Goal: Task Accomplishment & Management: Manage account settings

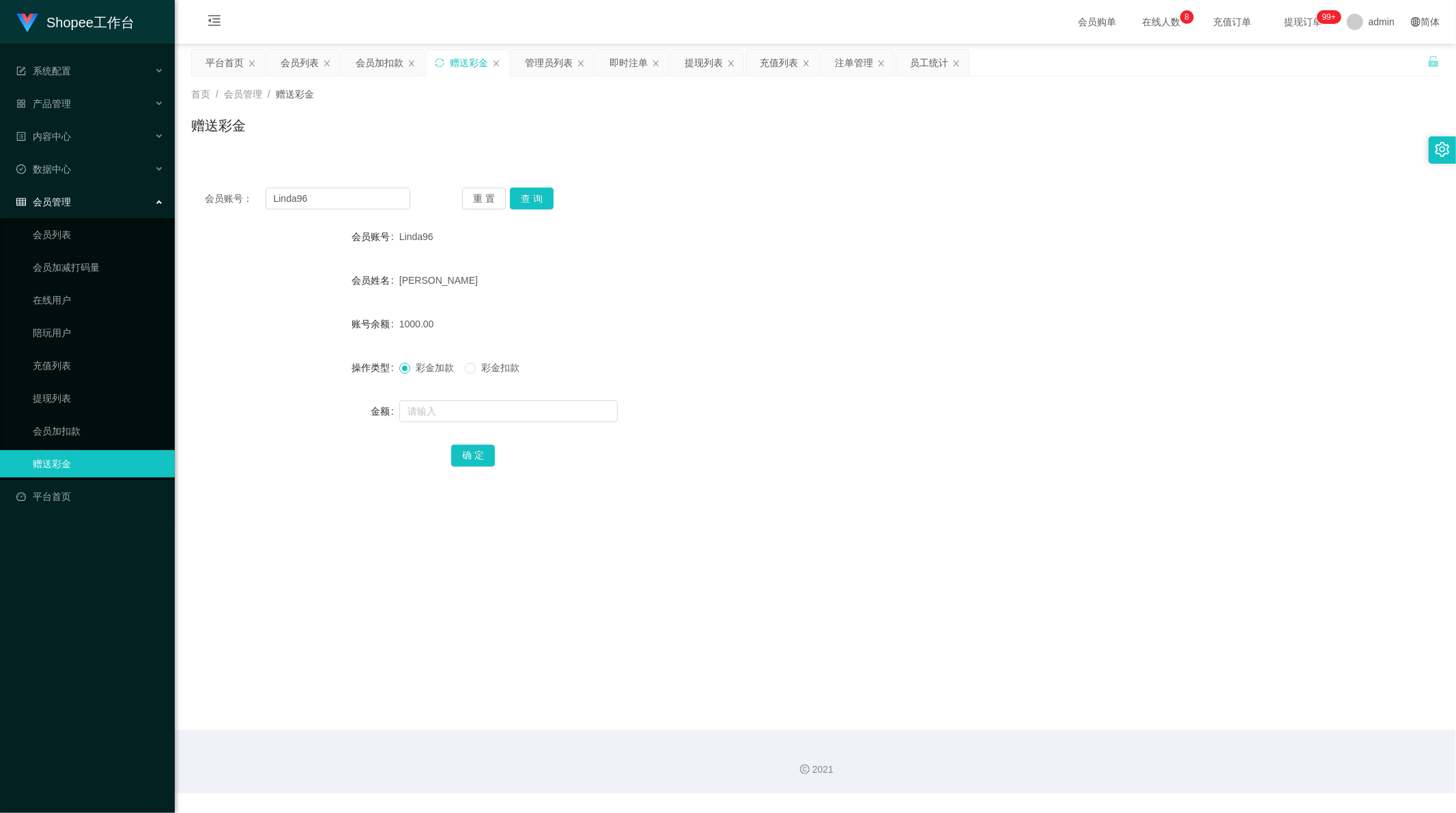
scroll to position [1, 0]
click at [310, 206] on input "Linda96" at bounding box center [338, 198] width 146 height 22
paste input "[PERSON_NAME]"
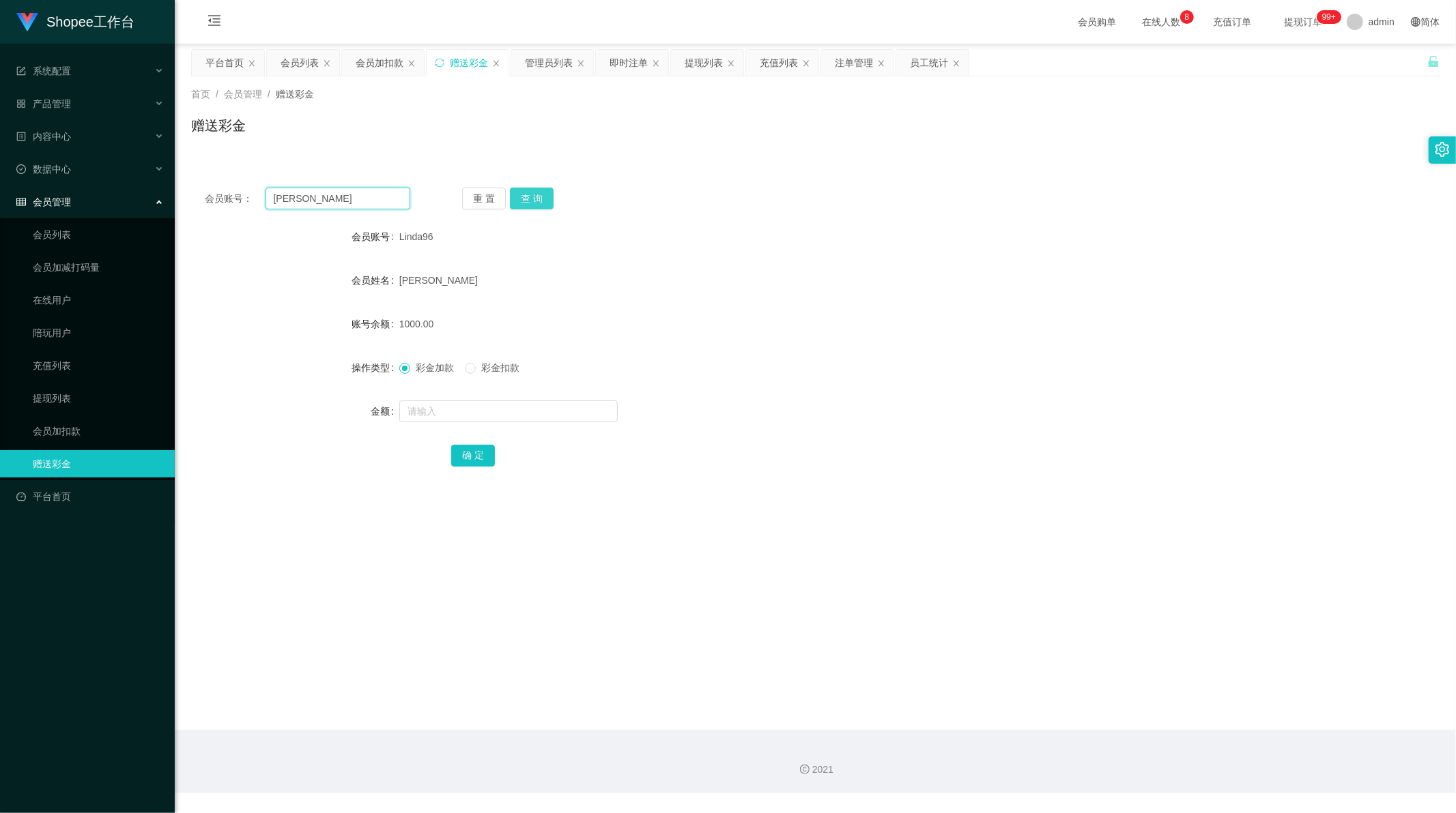
type input "[PERSON_NAME]"
click at [531, 200] on button "查 询" at bounding box center [531, 198] width 44 height 22
click at [473, 407] on input "text" at bounding box center [509, 411] width 218 height 22
type input "1000"
click at [469, 451] on button "确 定" at bounding box center [472, 456] width 44 height 22
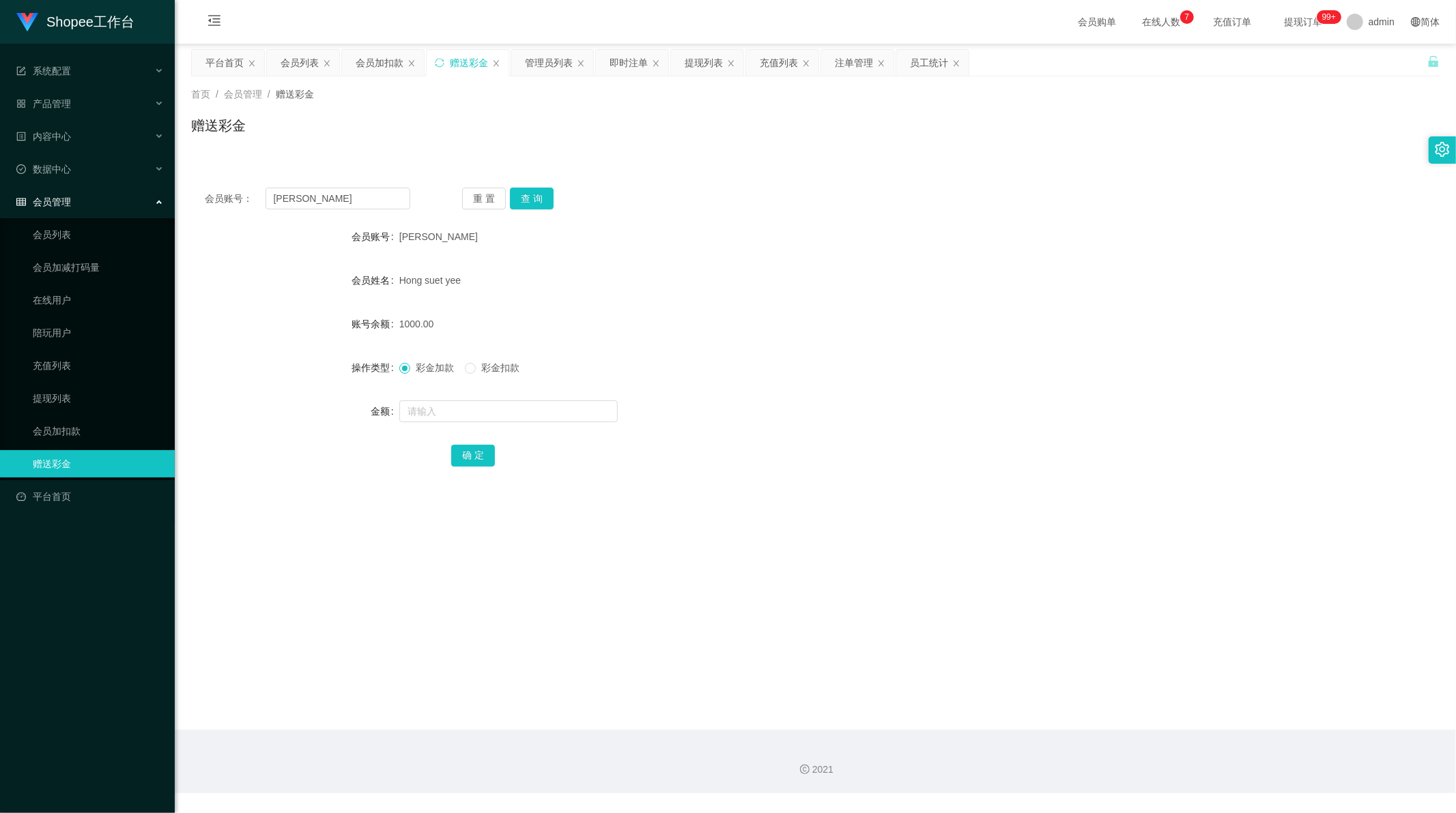
click at [708, 198] on div "会员账号： [PERSON_NAME] 查 询" at bounding box center [815, 198] width 1248 height 22
click at [317, 207] on input "[PERSON_NAME]" at bounding box center [338, 198] width 146 height 22
paste input "raeny0616"
type input "raeny0616"
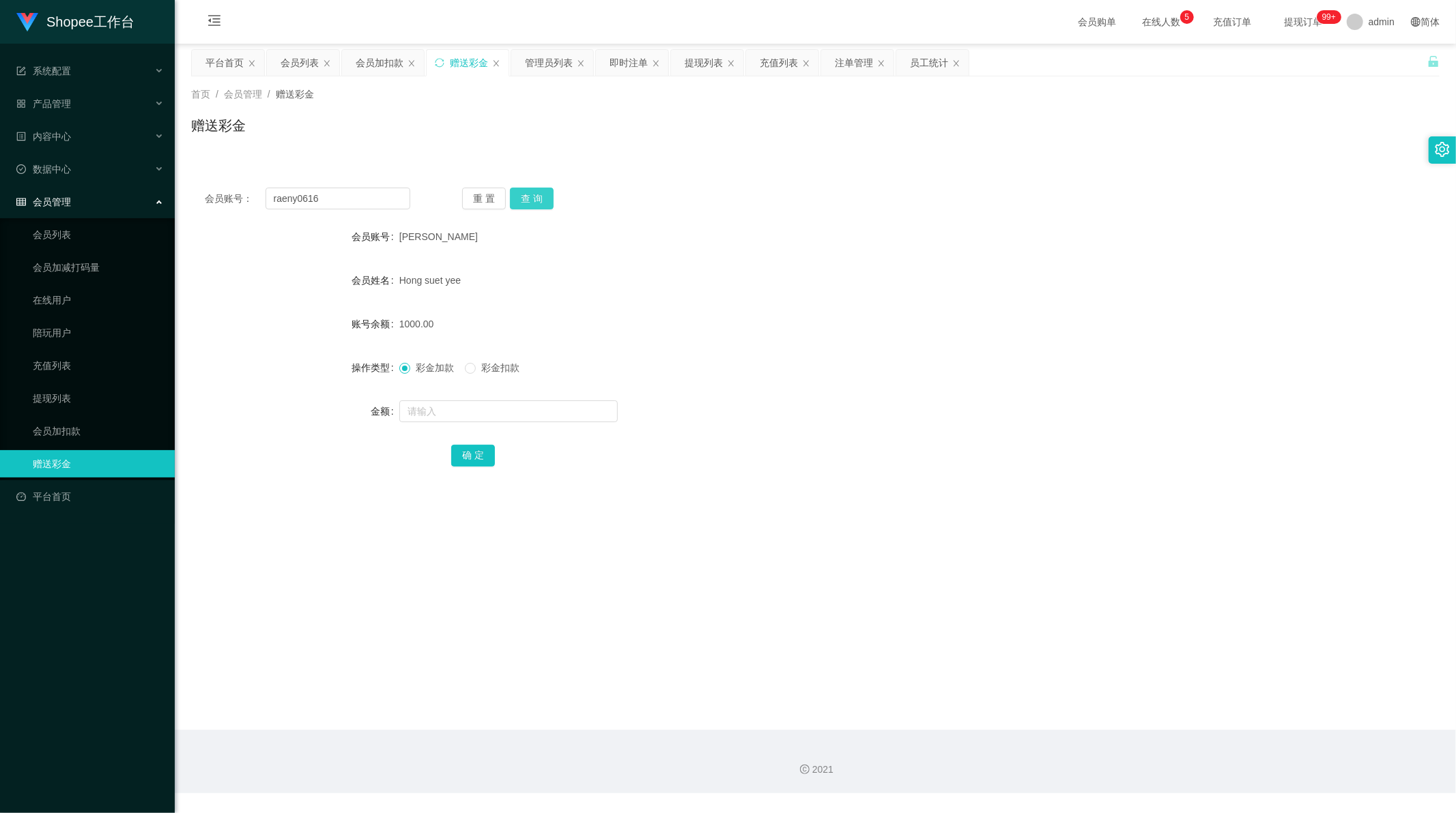
click at [526, 195] on button "查 询" at bounding box center [531, 198] width 44 height 22
click at [432, 401] on form "会员账号 raeny0616 会员姓名 [PERSON_NAME] 账号余额 0.00 操作类型 彩金加款 彩金扣款 金额 确 定" at bounding box center [815, 346] width 1248 height 245
click at [432, 404] on input "text" at bounding box center [509, 411] width 218 height 22
type input "300"
click at [471, 454] on button "确 定" at bounding box center [472, 456] width 44 height 22
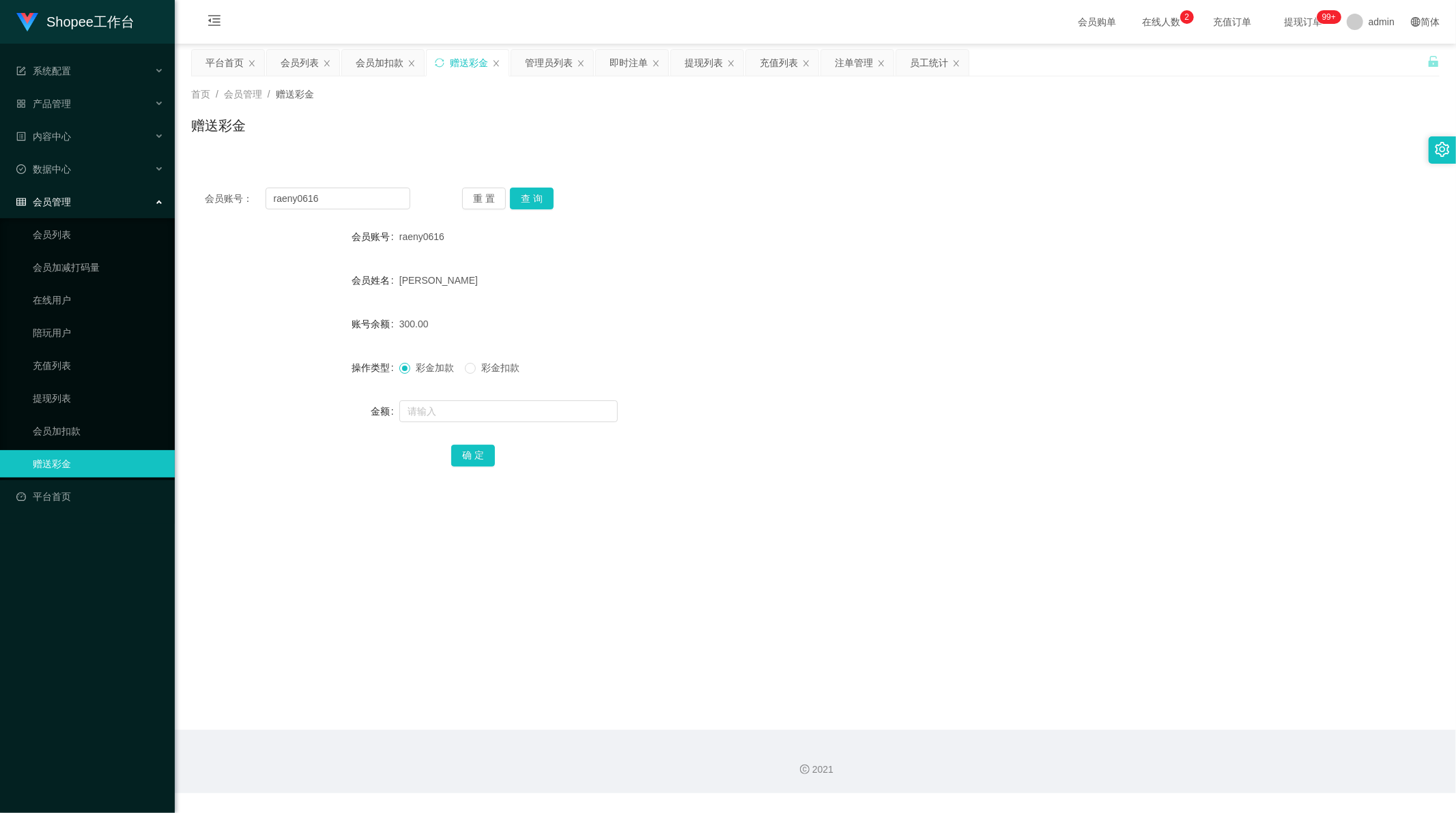
click at [690, 191] on div "会员账号： raeny0616 重 置 查 询" at bounding box center [815, 198] width 1248 height 22
click at [373, 63] on div "会员加扣款" at bounding box center [379, 63] width 48 height 26
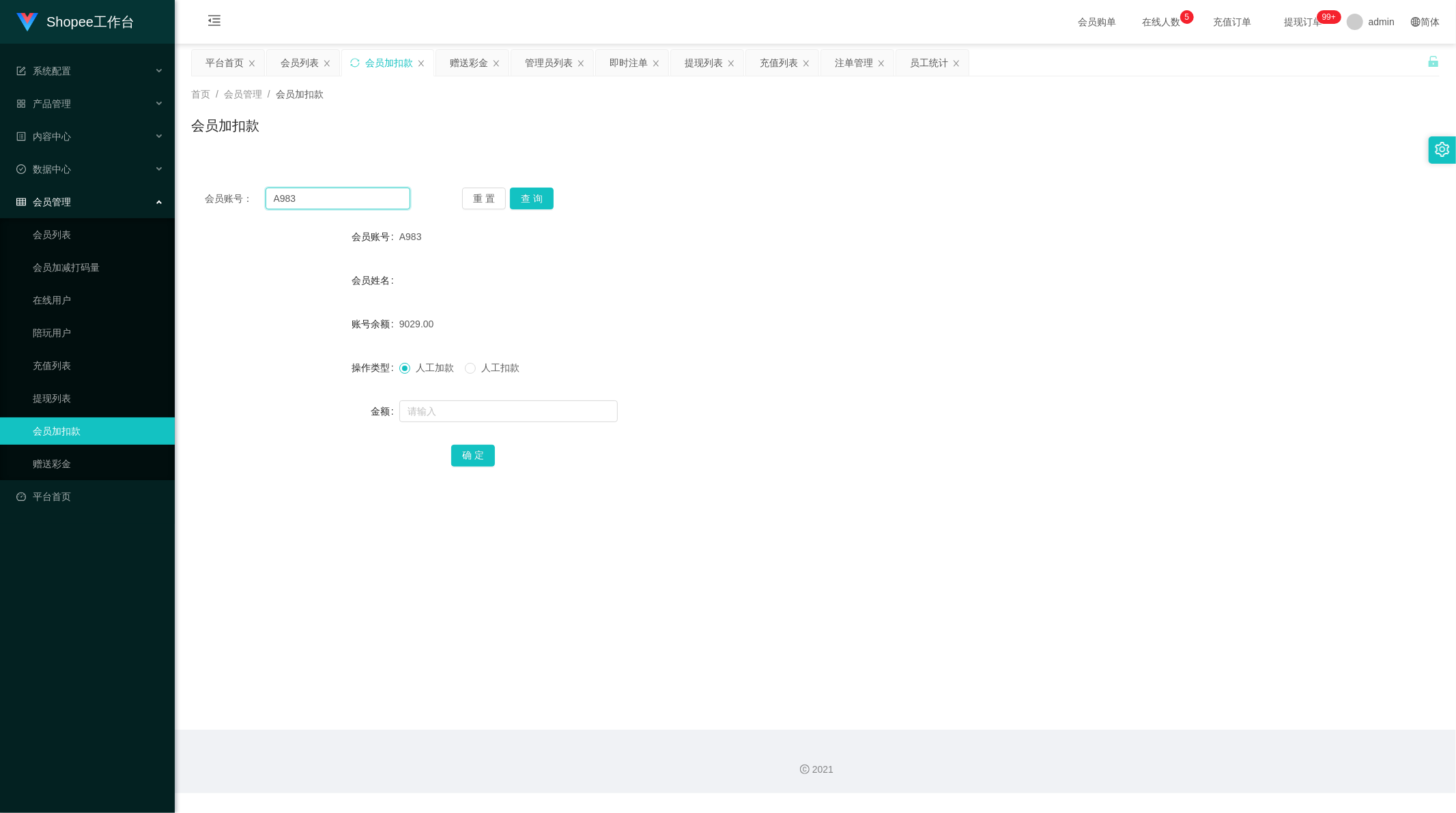
click at [345, 195] on input "A983" at bounding box center [338, 198] width 146 height 22
paste input "001"
type input "001"
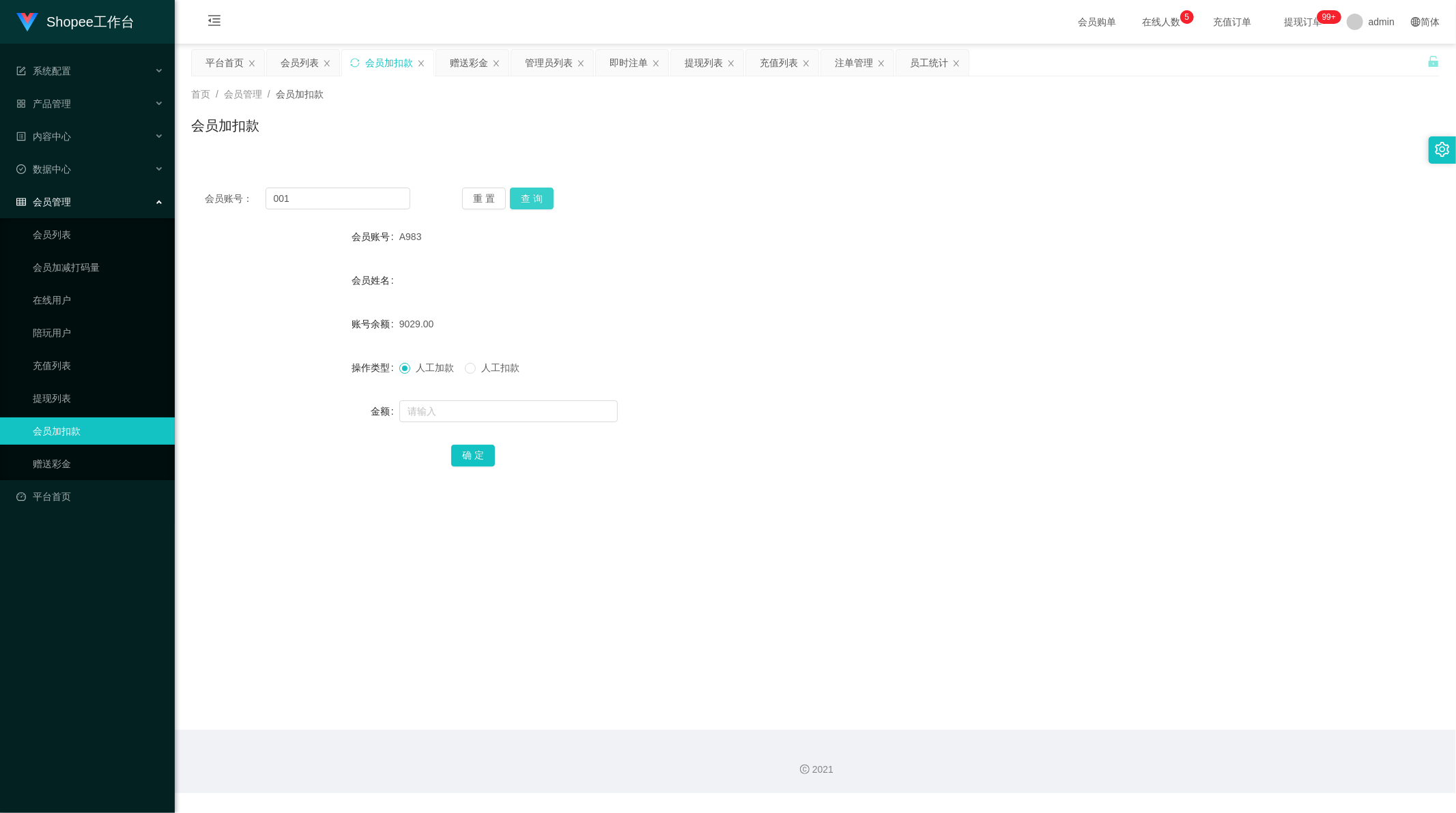
click at [531, 200] on button "查 询" at bounding box center [531, 198] width 44 height 22
click at [524, 203] on button "查 询" at bounding box center [531, 198] width 44 height 22
drag, startPoint x: 275, startPoint y: 199, endPoint x: 233, endPoint y: 199, distance: 42.0
click at [233, 199] on div "会员账号： 001" at bounding box center [307, 198] width 205 height 22
type input "001"
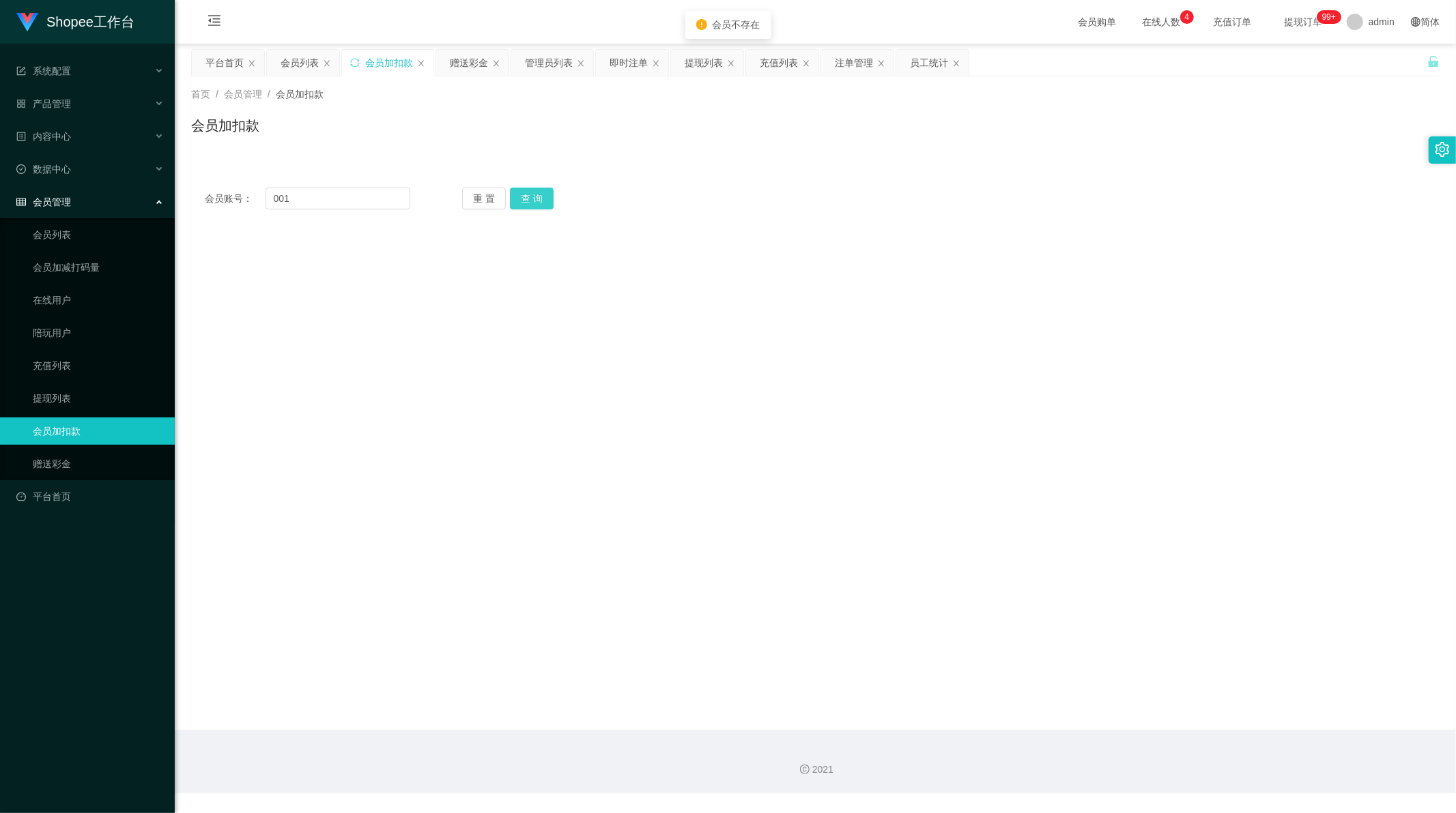
click at [527, 196] on button "查 询" at bounding box center [531, 198] width 44 height 22
click at [447, 406] on input "text" at bounding box center [509, 411] width 218 height 22
paste input "1500"
type input "1500"
click at [473, 459] on button "确 定" at bounding box center [472, 456] width 44 height 22
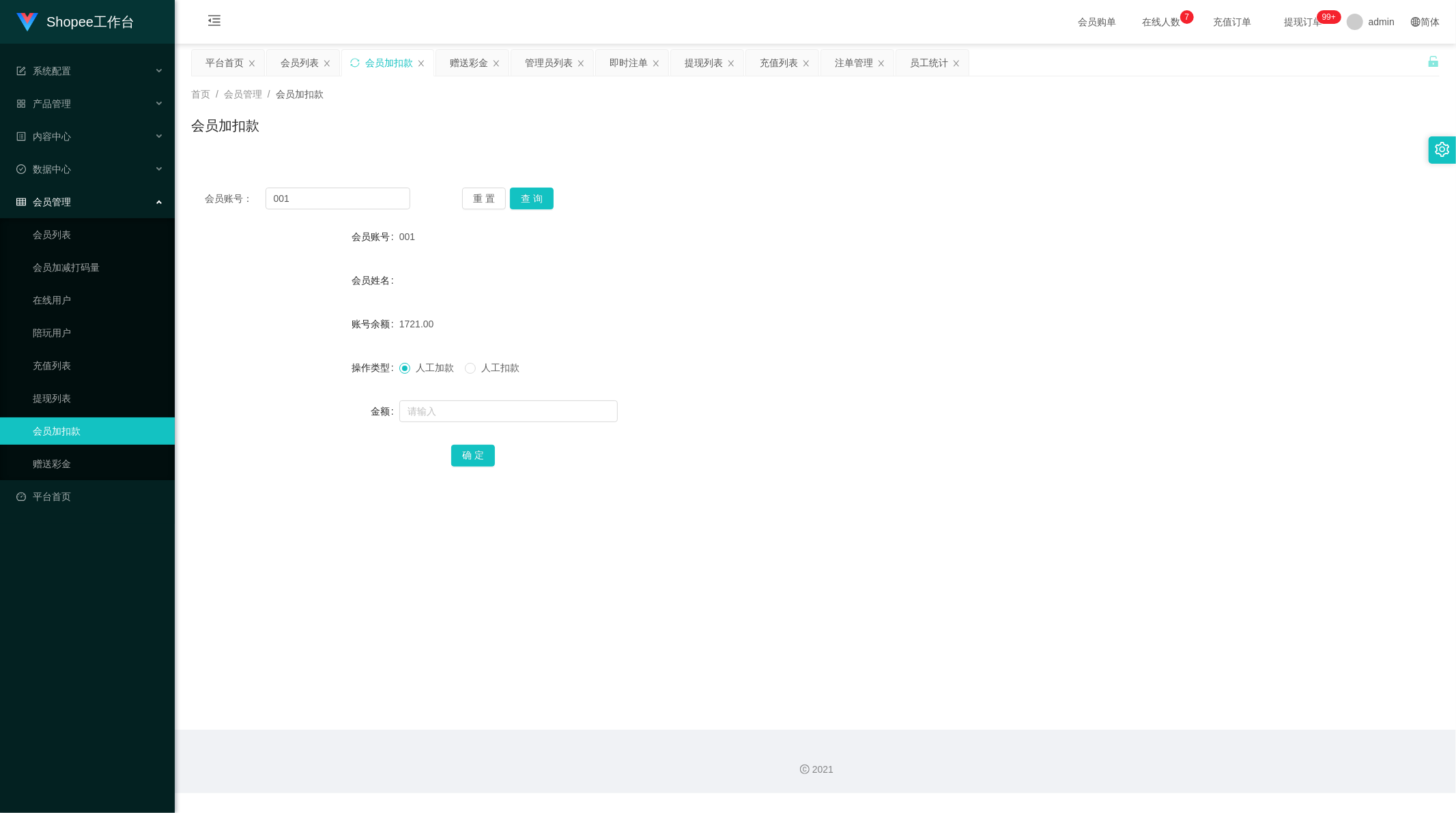
click at [738, 207] on div "会员账号： 001 重 置 查 询" at bounding box center [815, 198] width 1248 height 22
